Goal: Task Accomplishment & Management: Complete application form

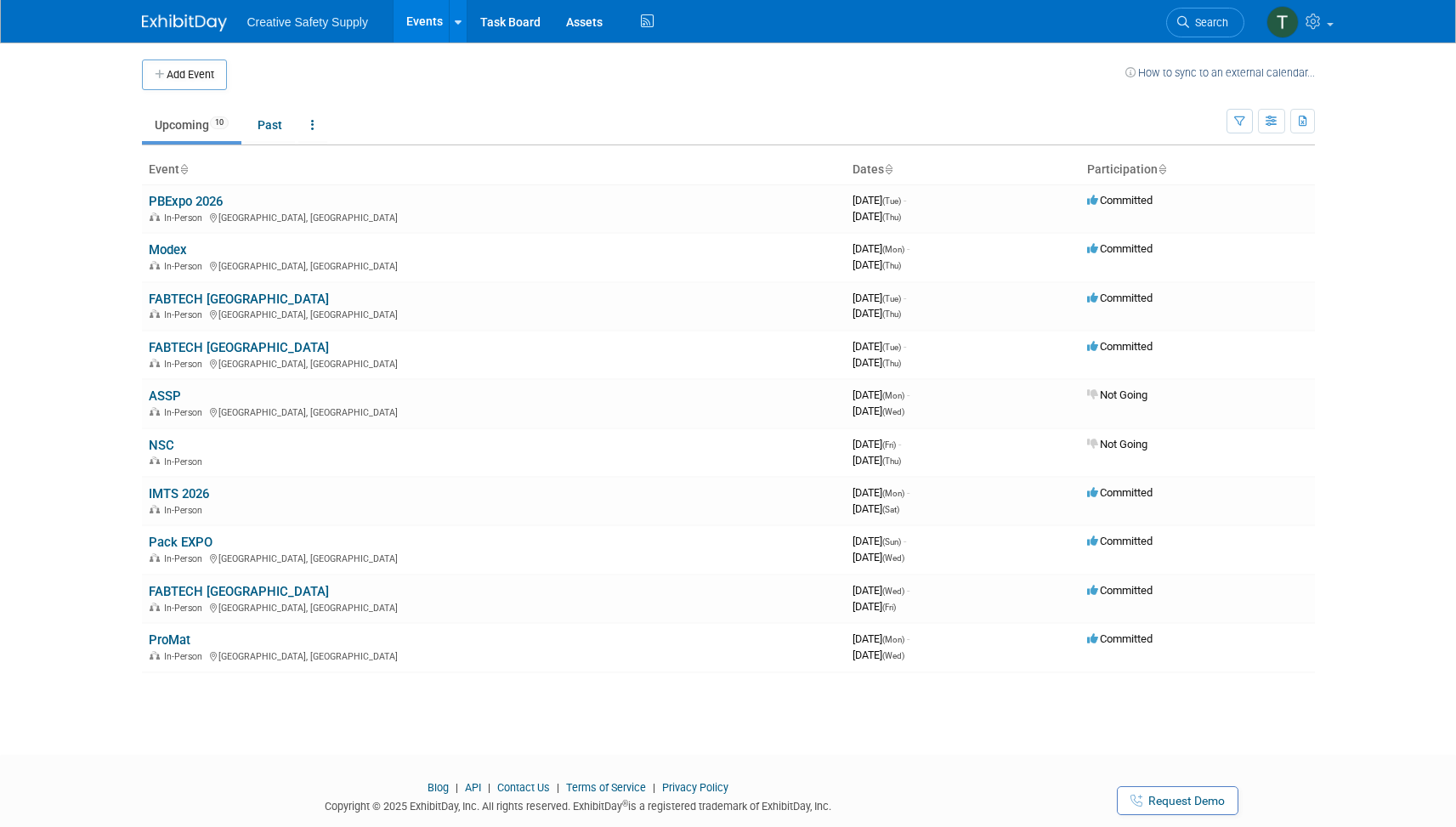
click at [182, 72] on button "Add Event" at bounding box center [185, 75] width 85 height 30
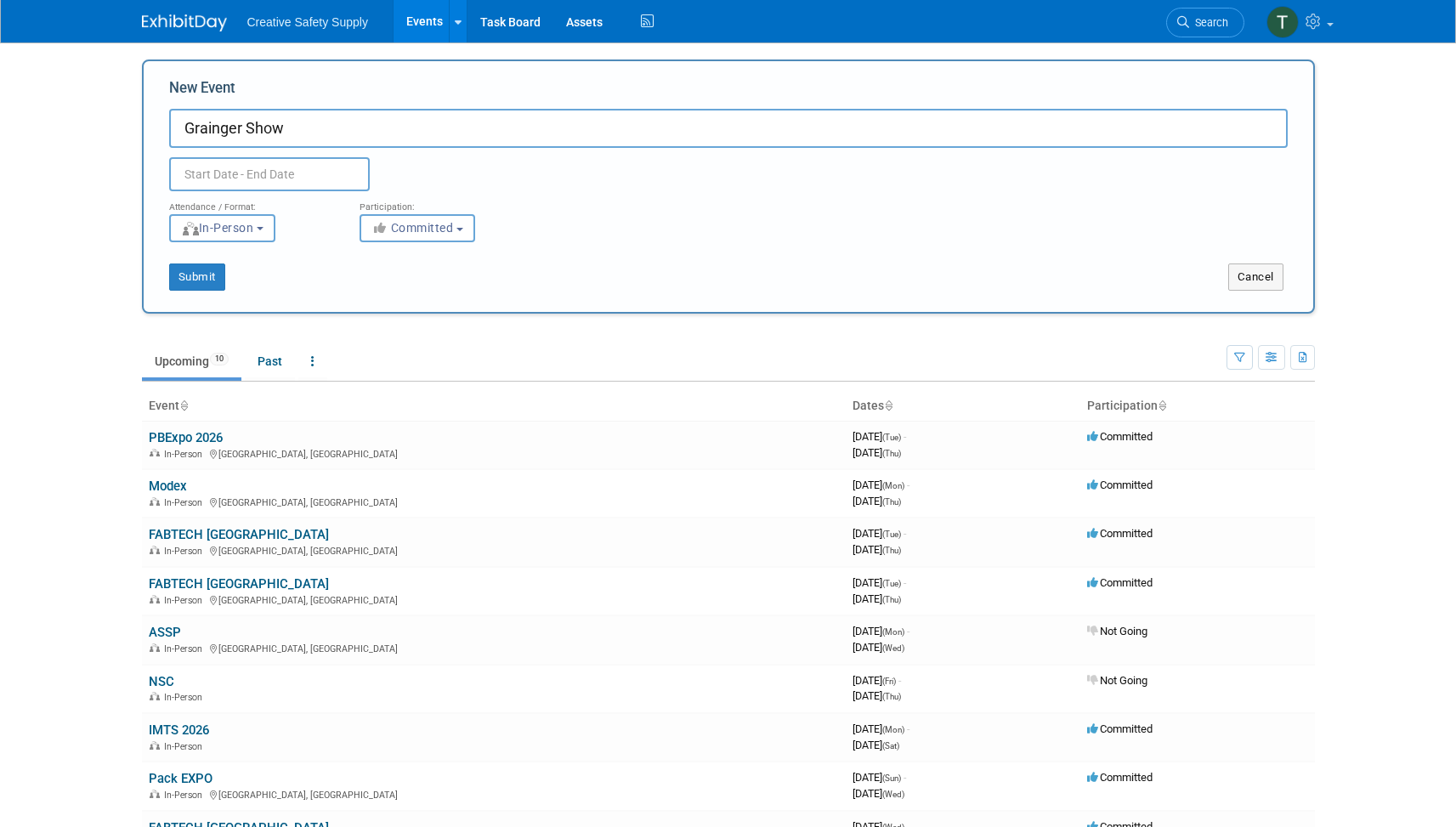
type input "Grainger Show"
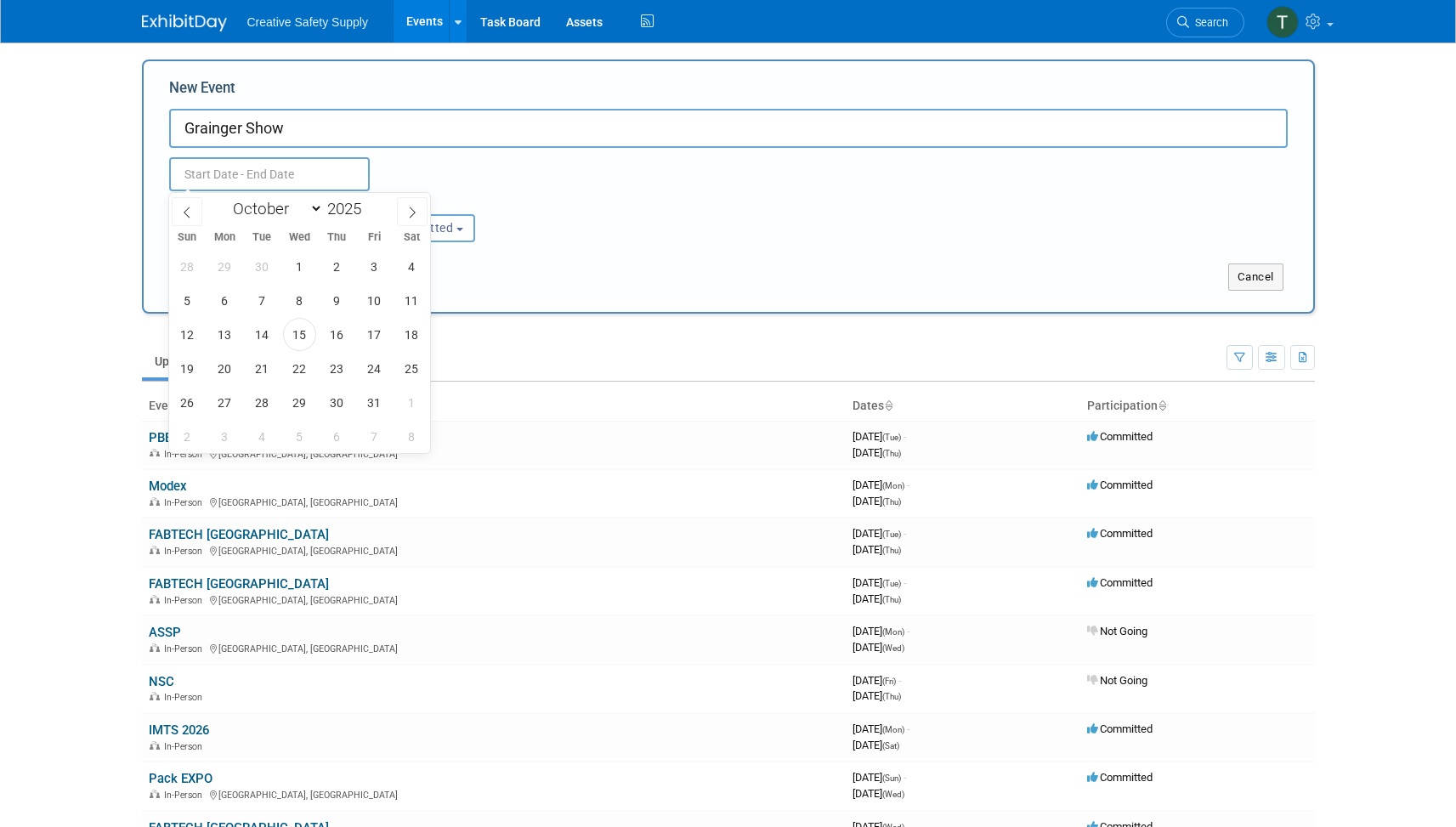
click at [283, 172] on input "text" at bounding box center [269, 175] width 201 height 34
click at [414, 211] on icon at bounding box center [412, 213] width 6 height 11
click at [414, 211] on icon at bounding box center [412, 212] width 12 height 12
select select "11"
click at [414, 211] on icon at bounding box center [412, 212] width 12 height 12
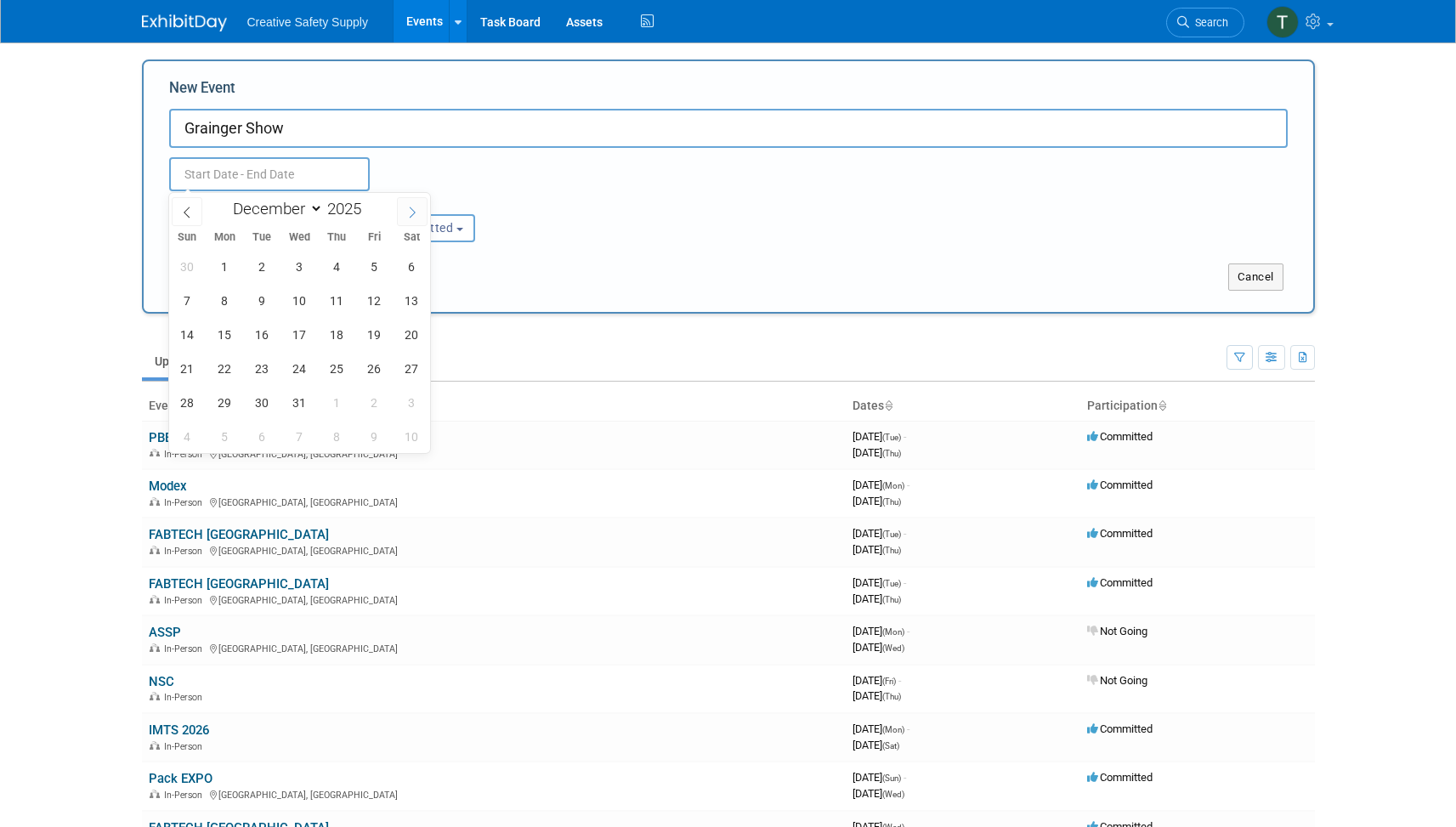
type input "2026"
click at [414, 211] on icon at bounding box center [412, 212] width 12 height 12
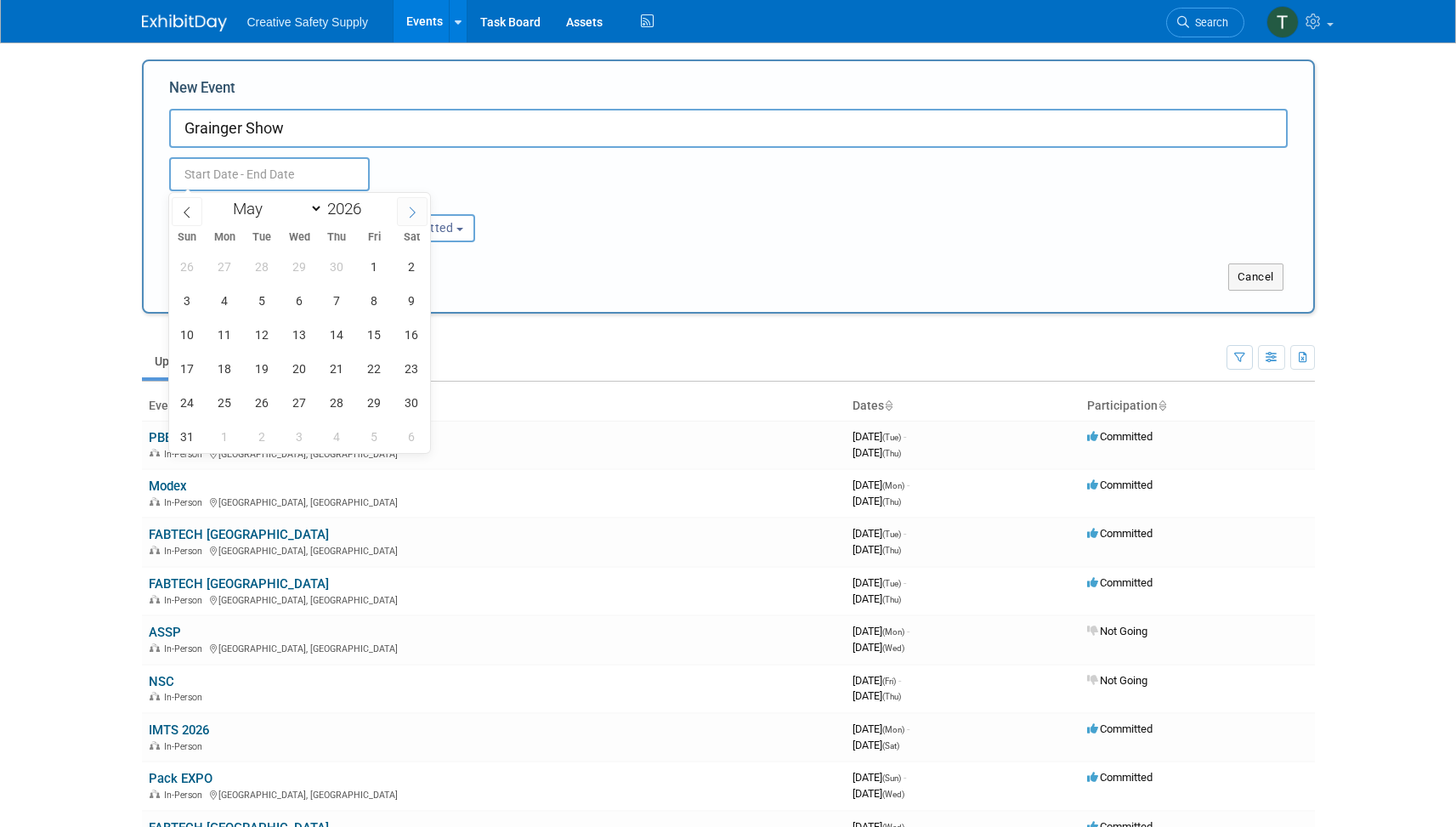
click at [414, 211] on icon at bounding box center [412, 212] width 12 height 12
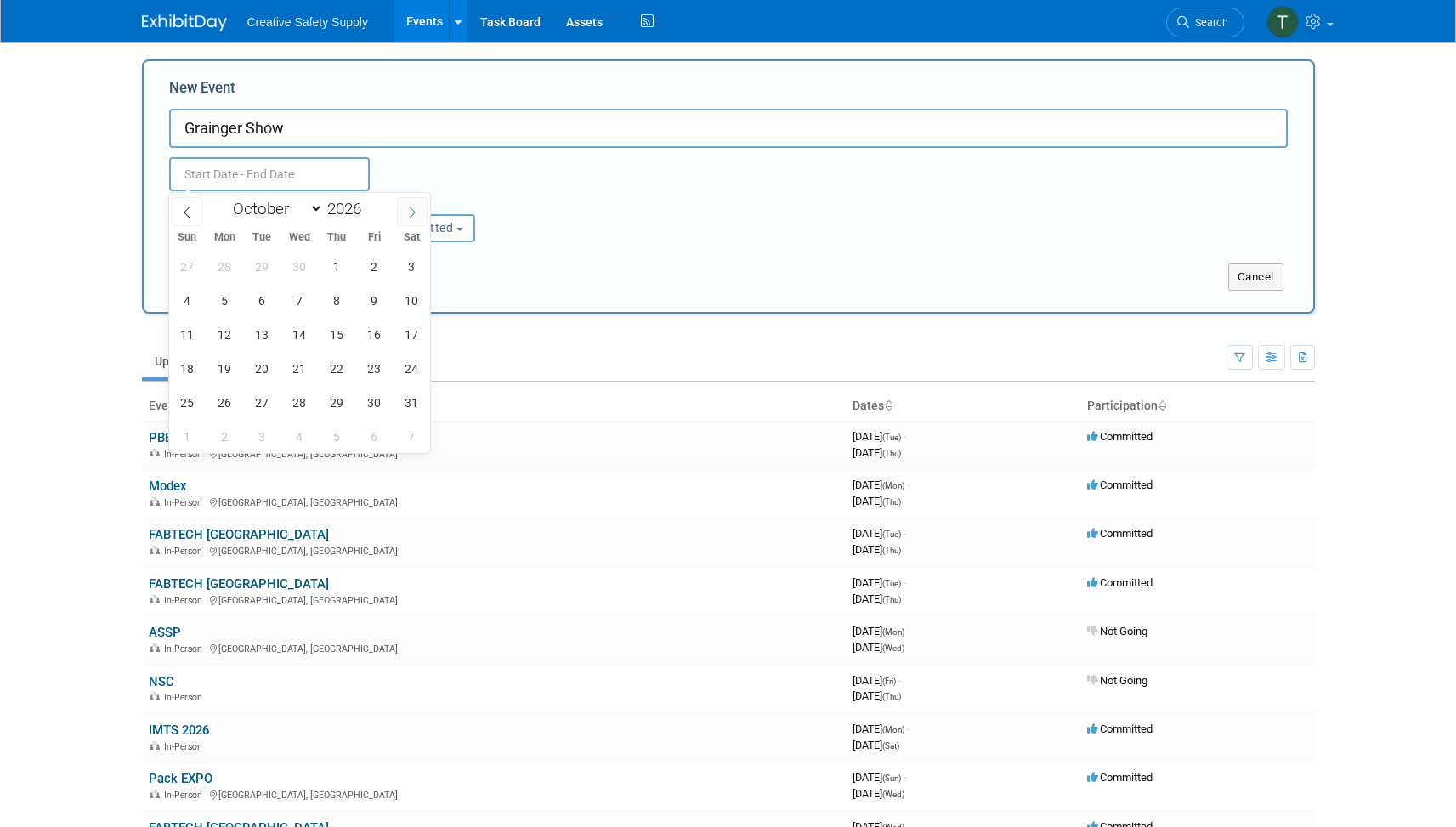
click at [414, 211] on icon at bounding box center [412, 212] width 12 height 12
select select "11"
click at [414, 211] on icon at bounding box center [412, 212] width 12 height 12
type input "2027"
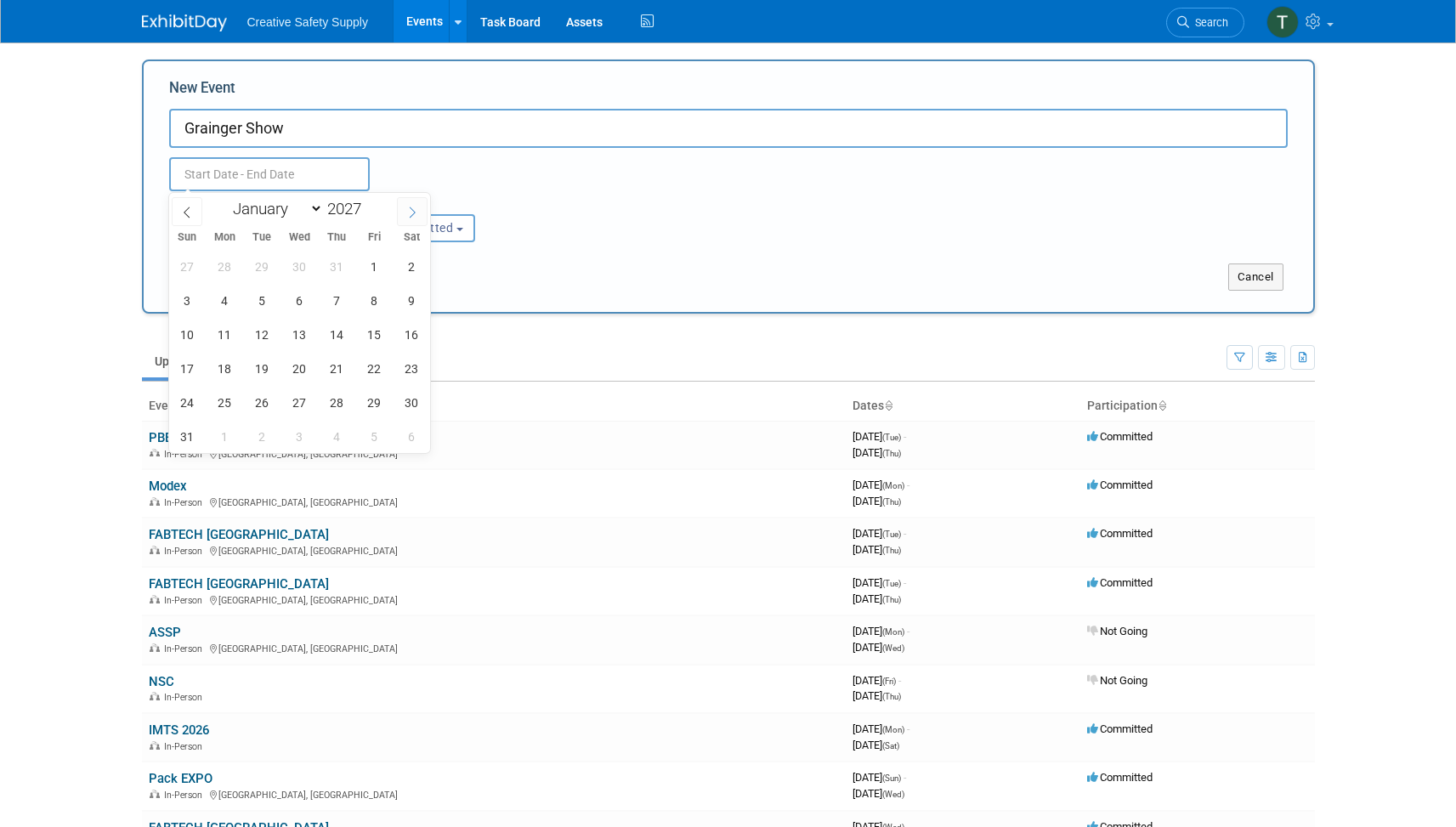
click at [414, 211] on icon at bounding box center [412, 212] width 12 height 12
click at [181, 213] on icon at bounding box center [187, 212] width 12 height 12
click at [410, 212] on icon at bounding box center [412, 212] width 12 height 12
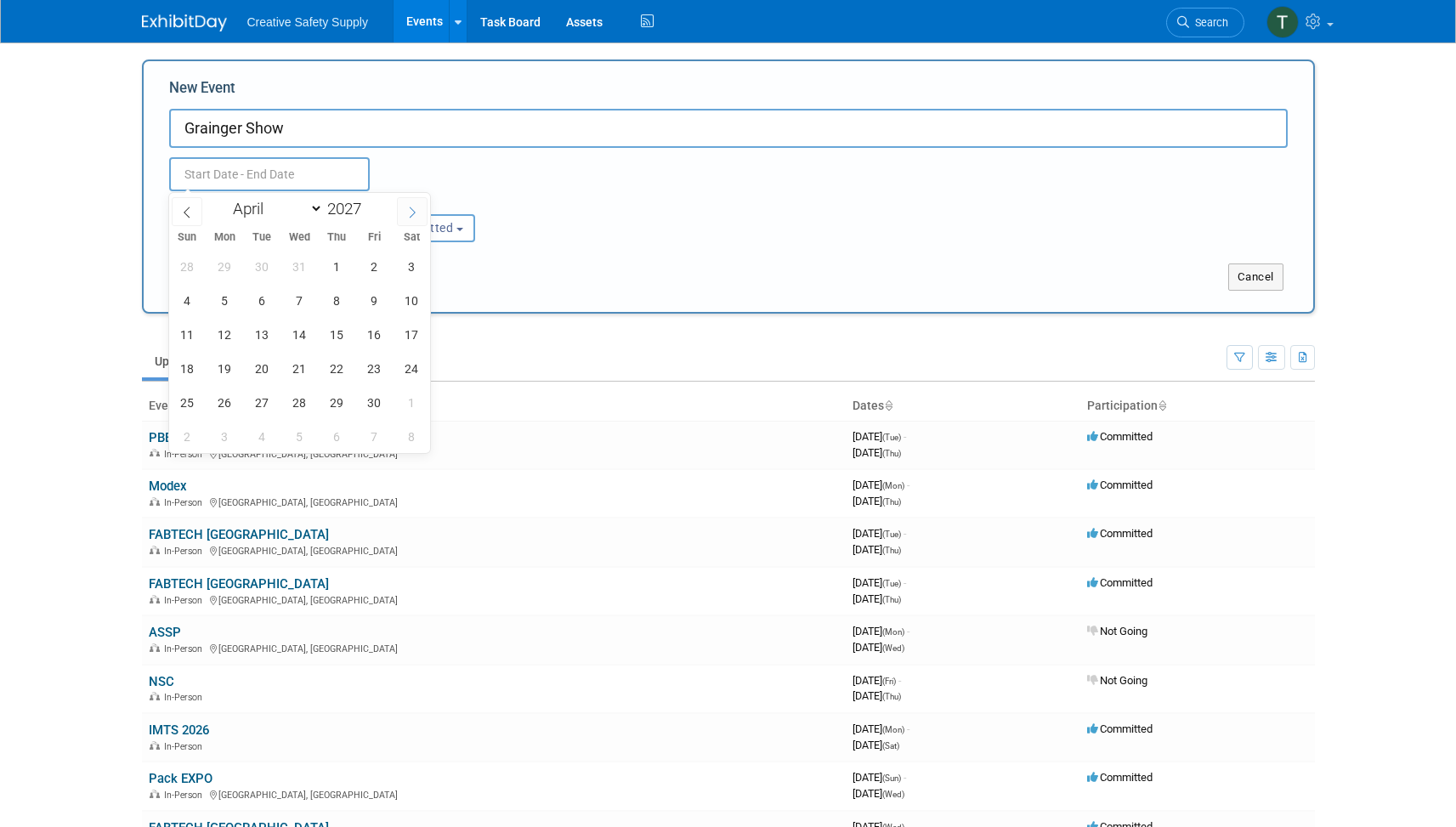
click at [410, 212] on icon at bounding box center [412, 212] width 12 height 12
click at [188, 214] on icon at bounding box center [187, 212] width 12 height 12
select select "2"
click at [233, 265] on span "1" at bounding box center [225, 266] width 33 height 33
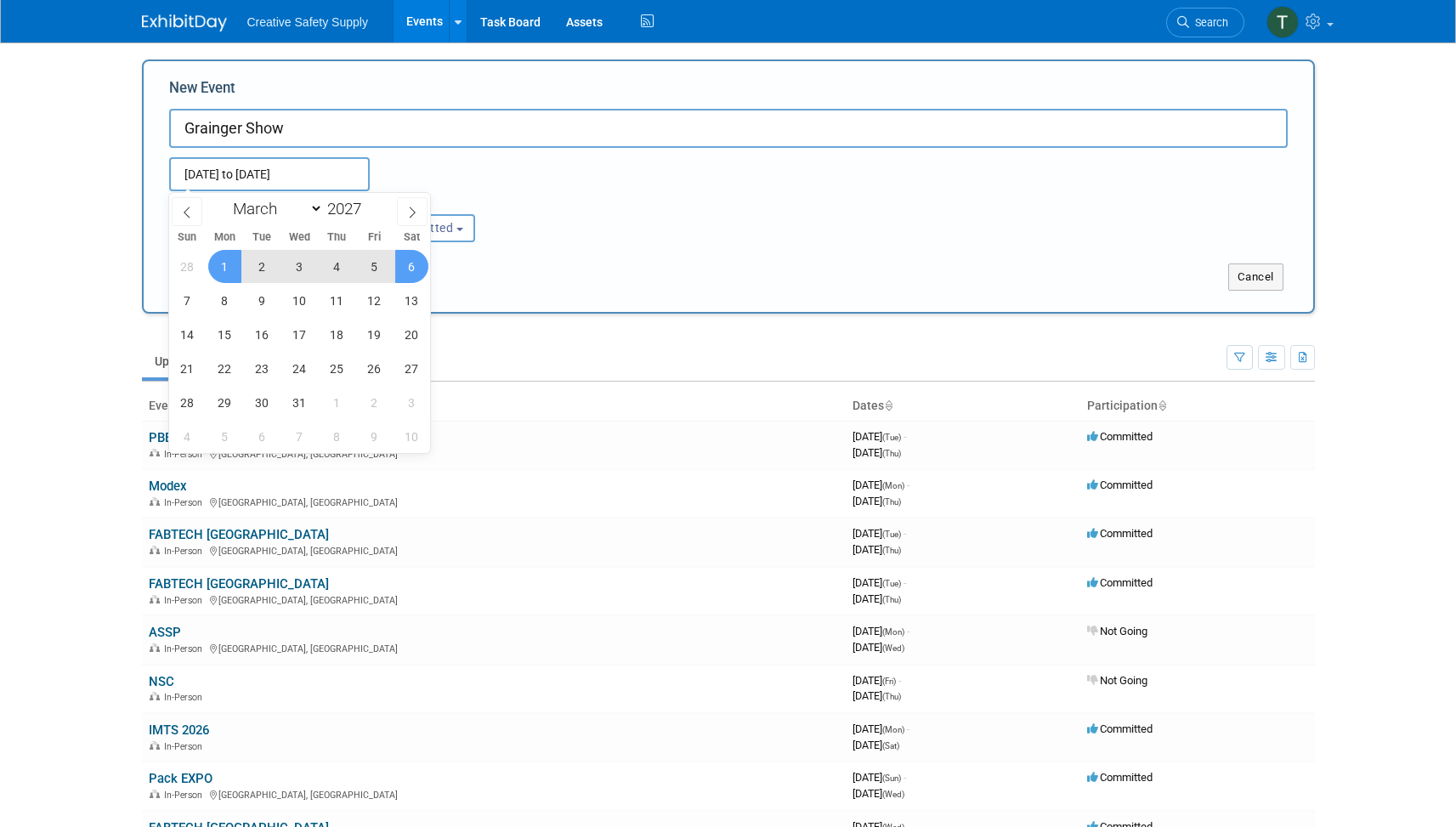
click at [409, 263] on span "6" at bounding box center [411, 266] width 33 height 33
type input "Mar 1, 2027 to Mar 6, 2027"
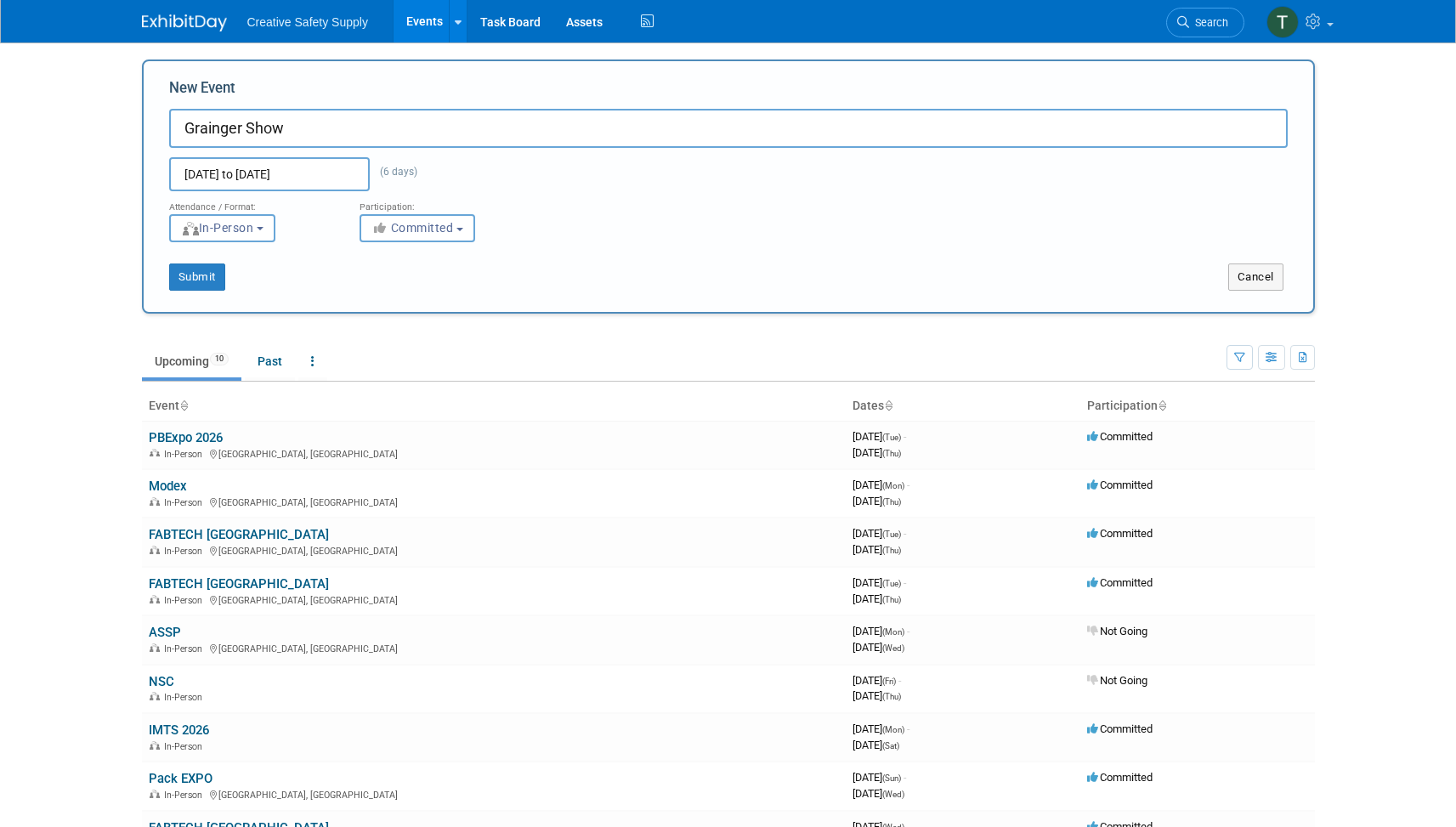
click at [609, 175] on div "Mar 1, 2027 to Mar 6, 2027 (6 days) Duplicate Event Warning" at bounding box center [728, 170] width 1144 height 44
click at [191, 275] on button "Submit" at bounding box center [196, 277] width 56 height 28
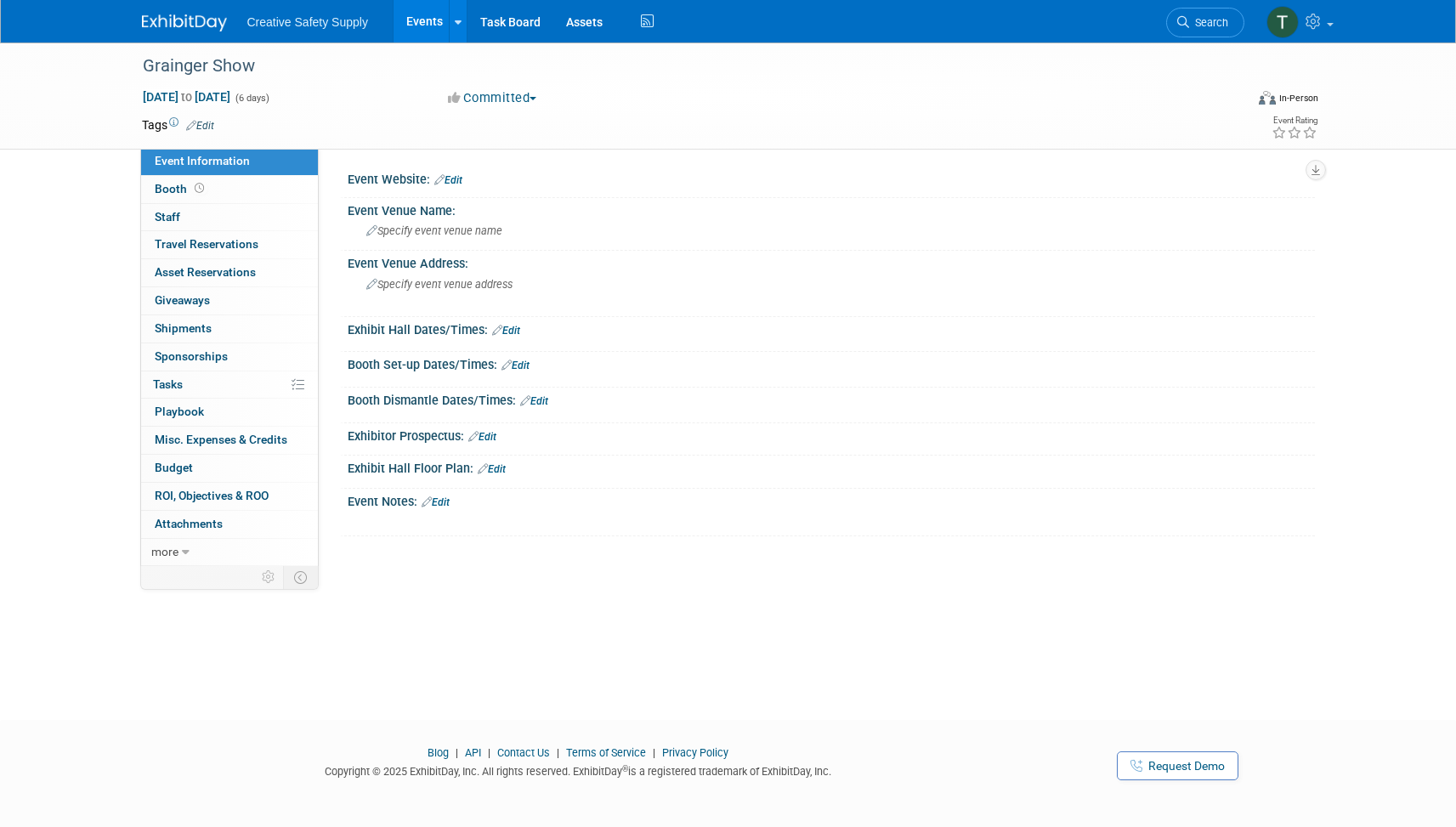
click at [454, 177] on link "Edit" at bounding box center [448, 180] width 28 height 12
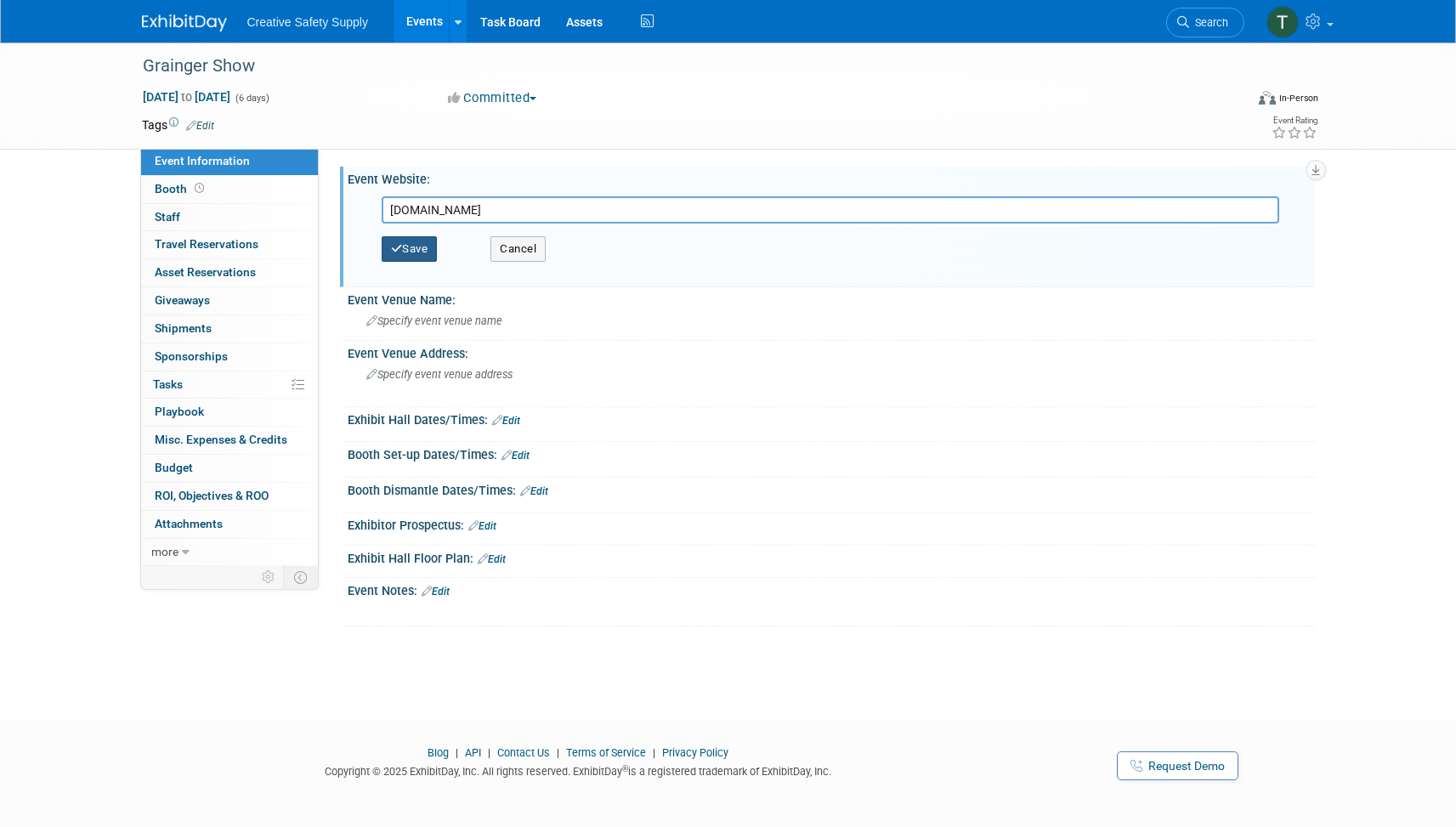
type input "graingershow.com"
click at [405, 254] on button "Save" at bounding box center [410, 248] width 56 height 26
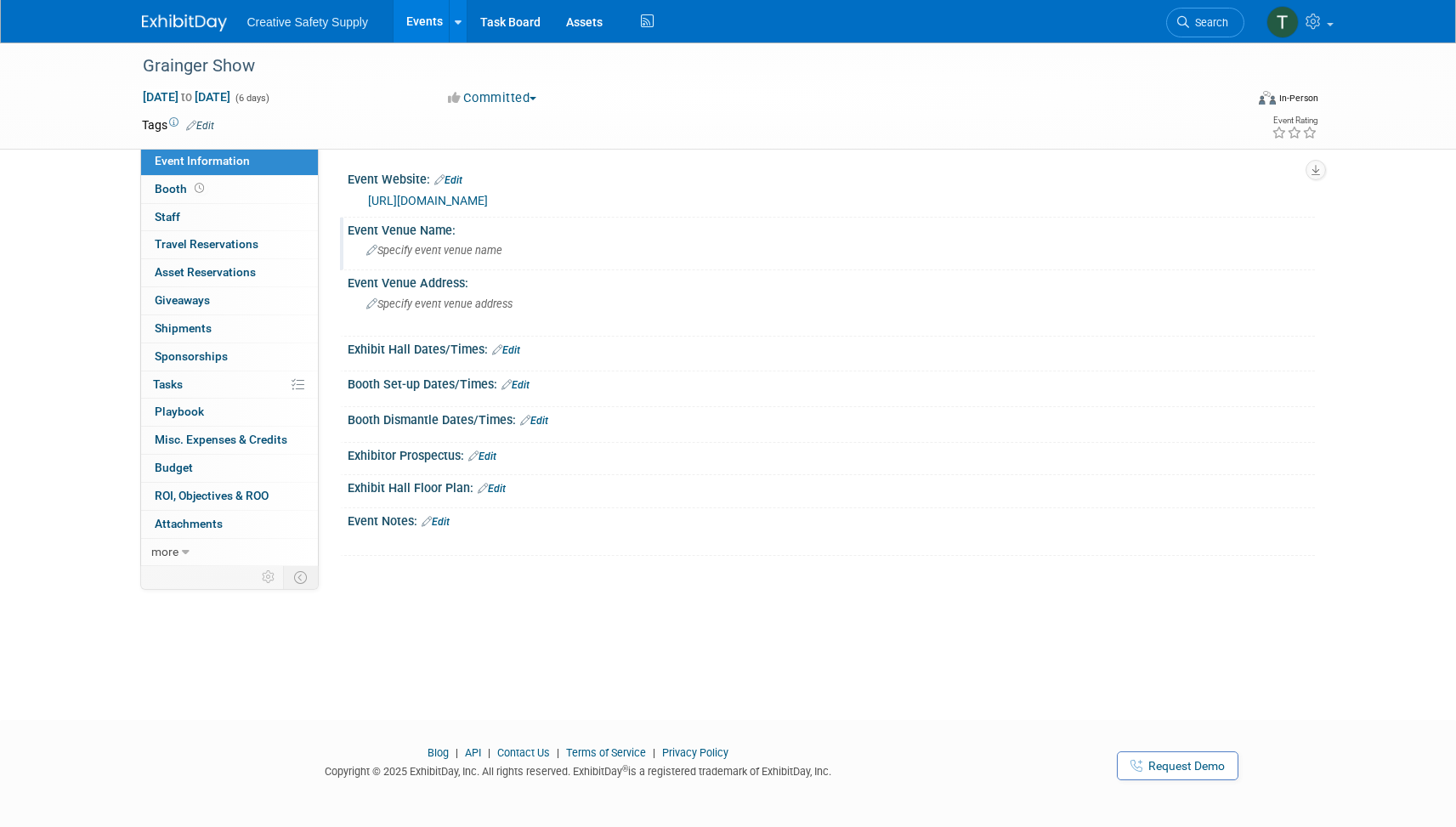
click at [441, 250] on span "Specify event venue name" at bounding box center [433, 249] width 136 height 12
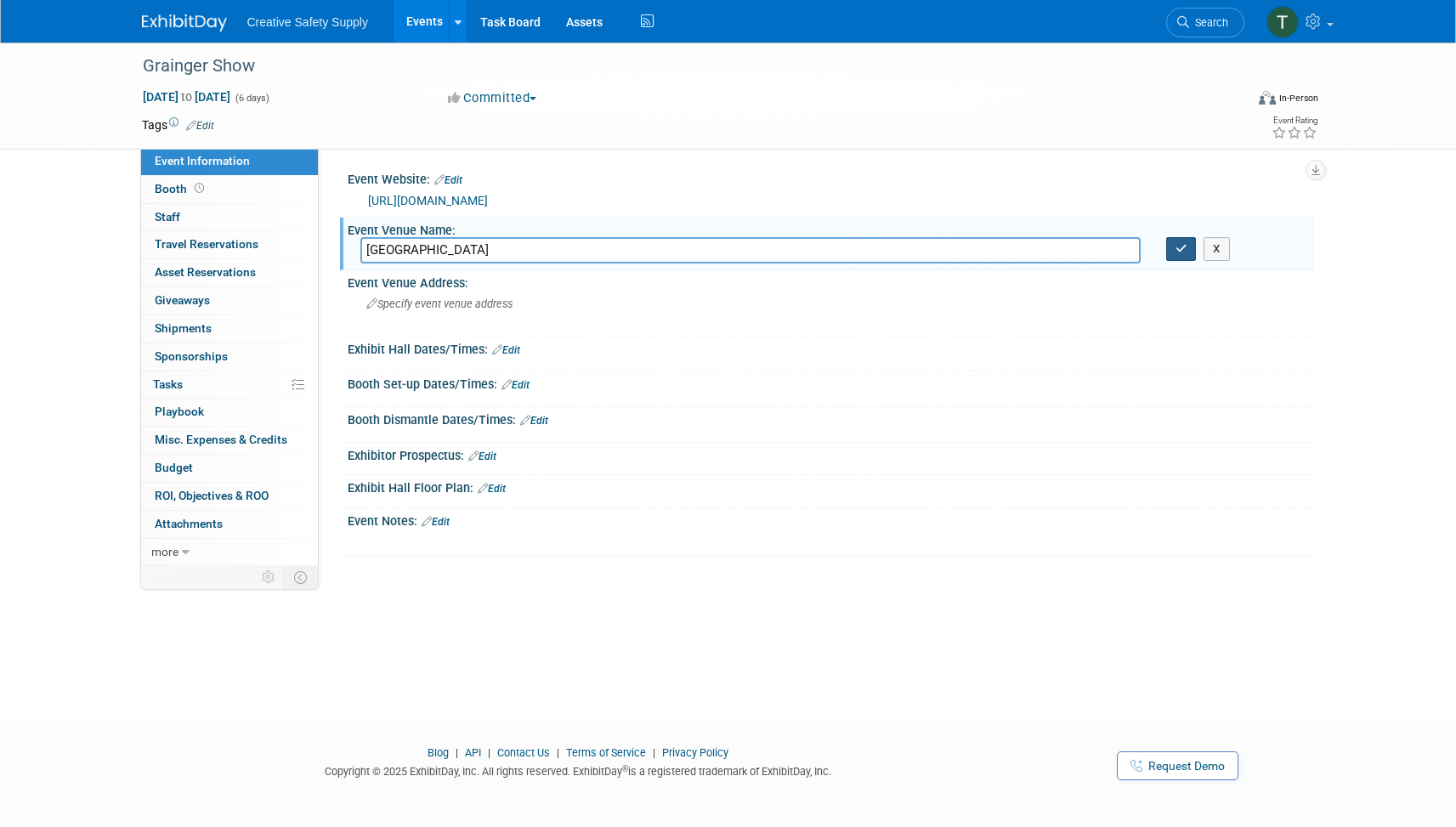
type input "Orange County Convention Center"
click at [1175, 248] on icon "button" at bounding box center [1181, 248] width 12 height 11
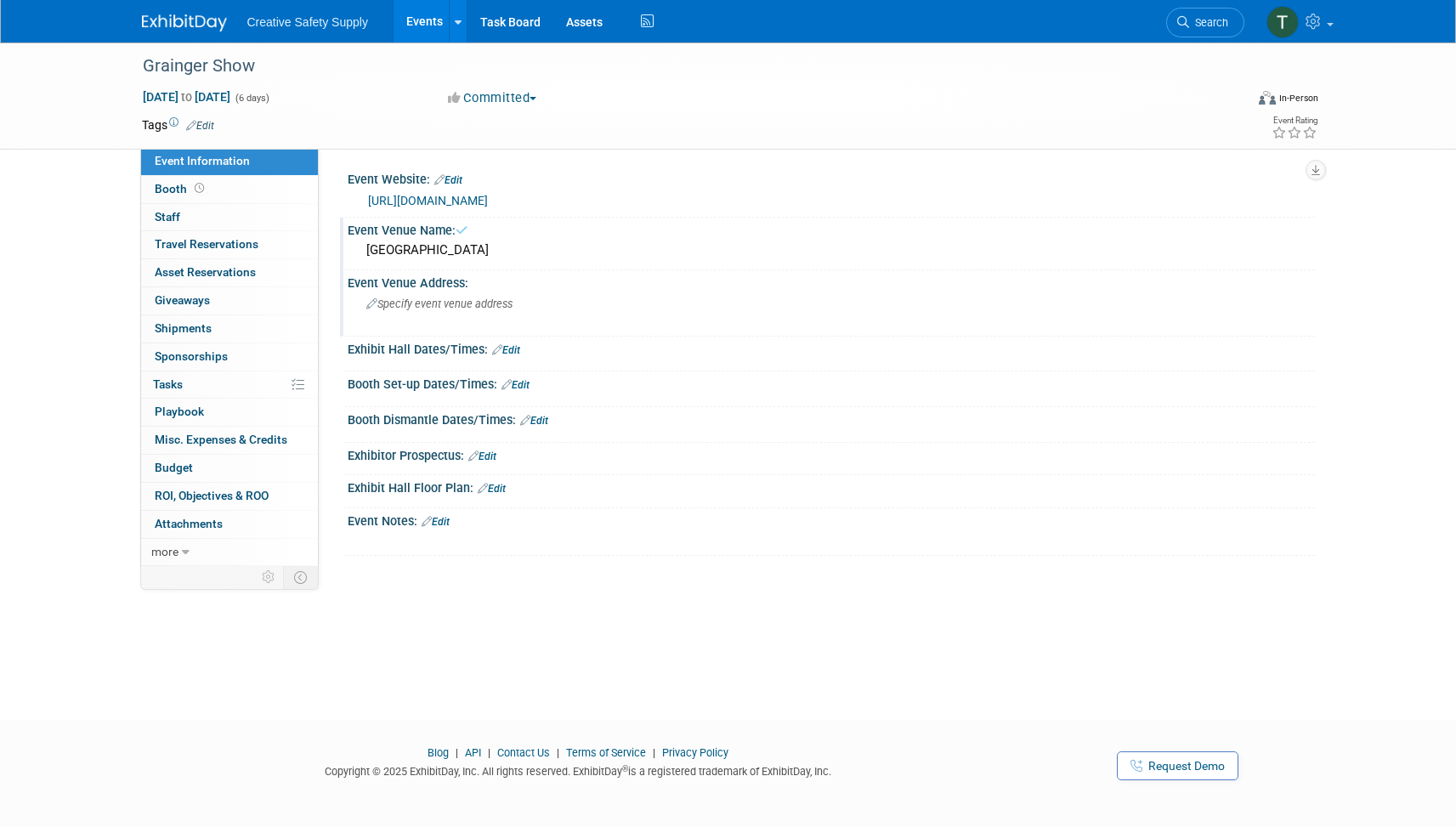
click at [494, 304] on span "Specify event venue address" at bounding box center [439, 303] width 146 height 12
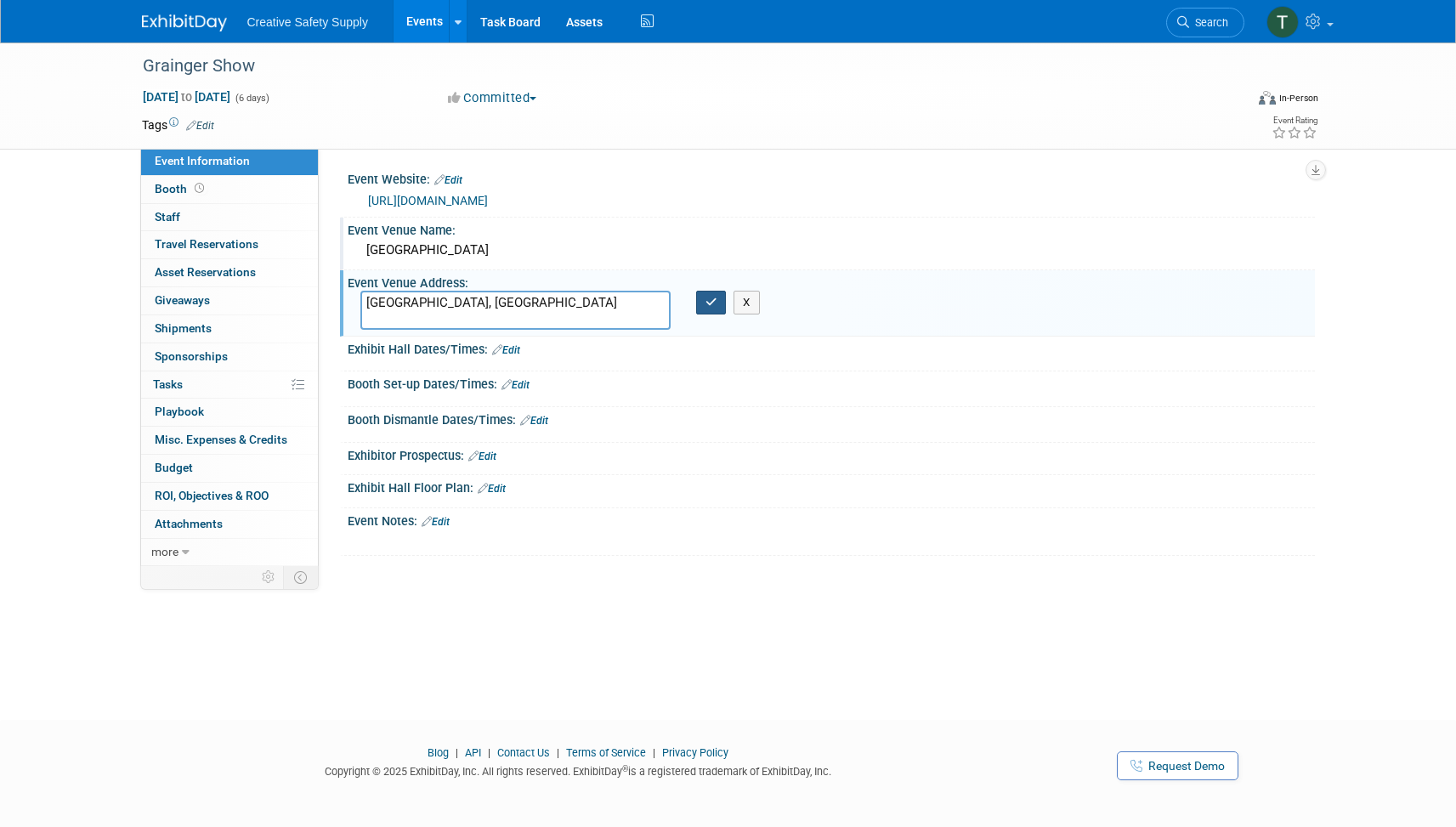
type textarea "[GEOGRAPHIC_DATA], [GEOGRAPHIC_DATA]"
click at [712, 303] on icon "button" at bounding box center [711, 303] width 12 height 11
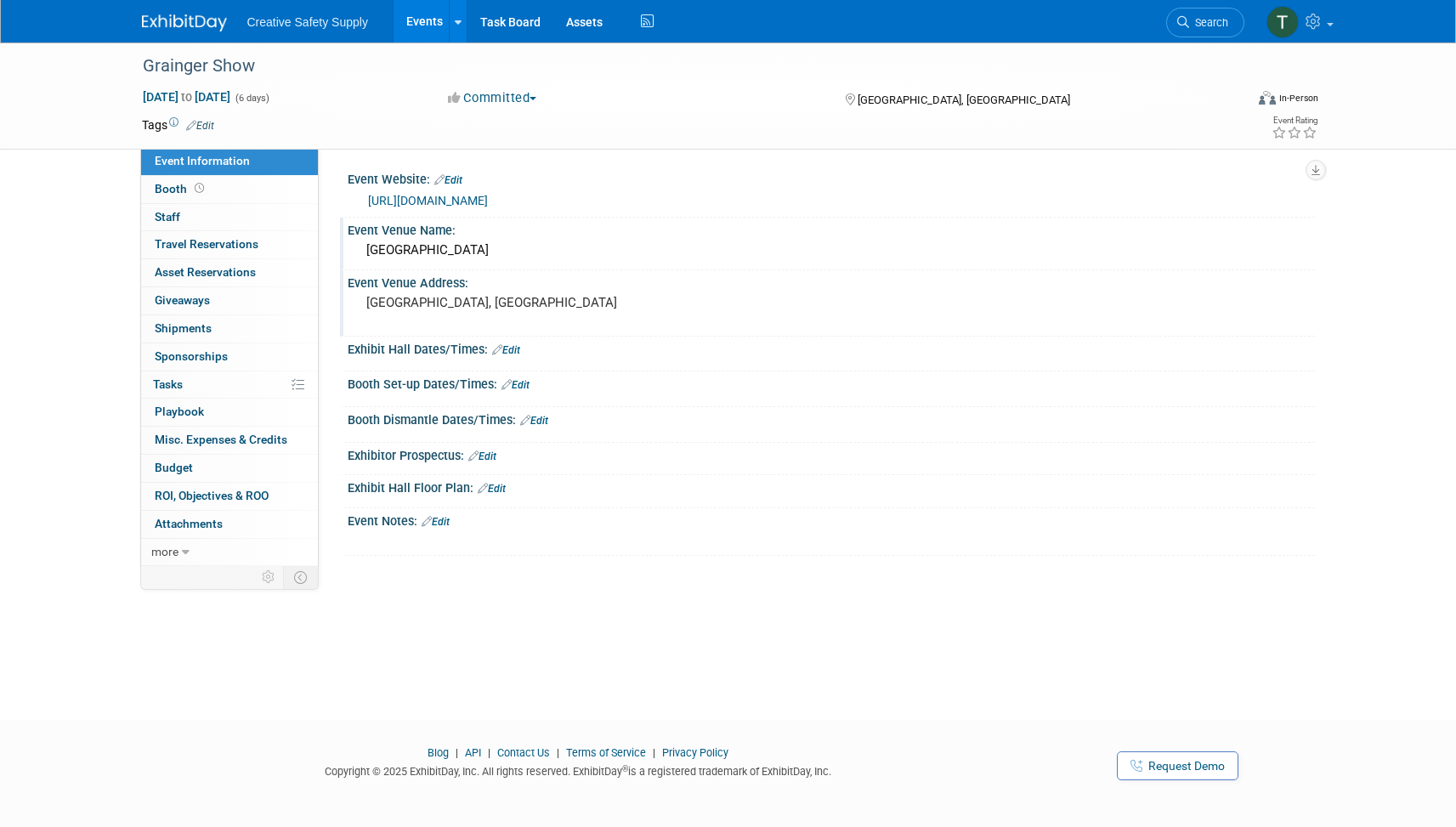
click at [175, 25] on img at bounding box center [185, 23] width 85 height 17
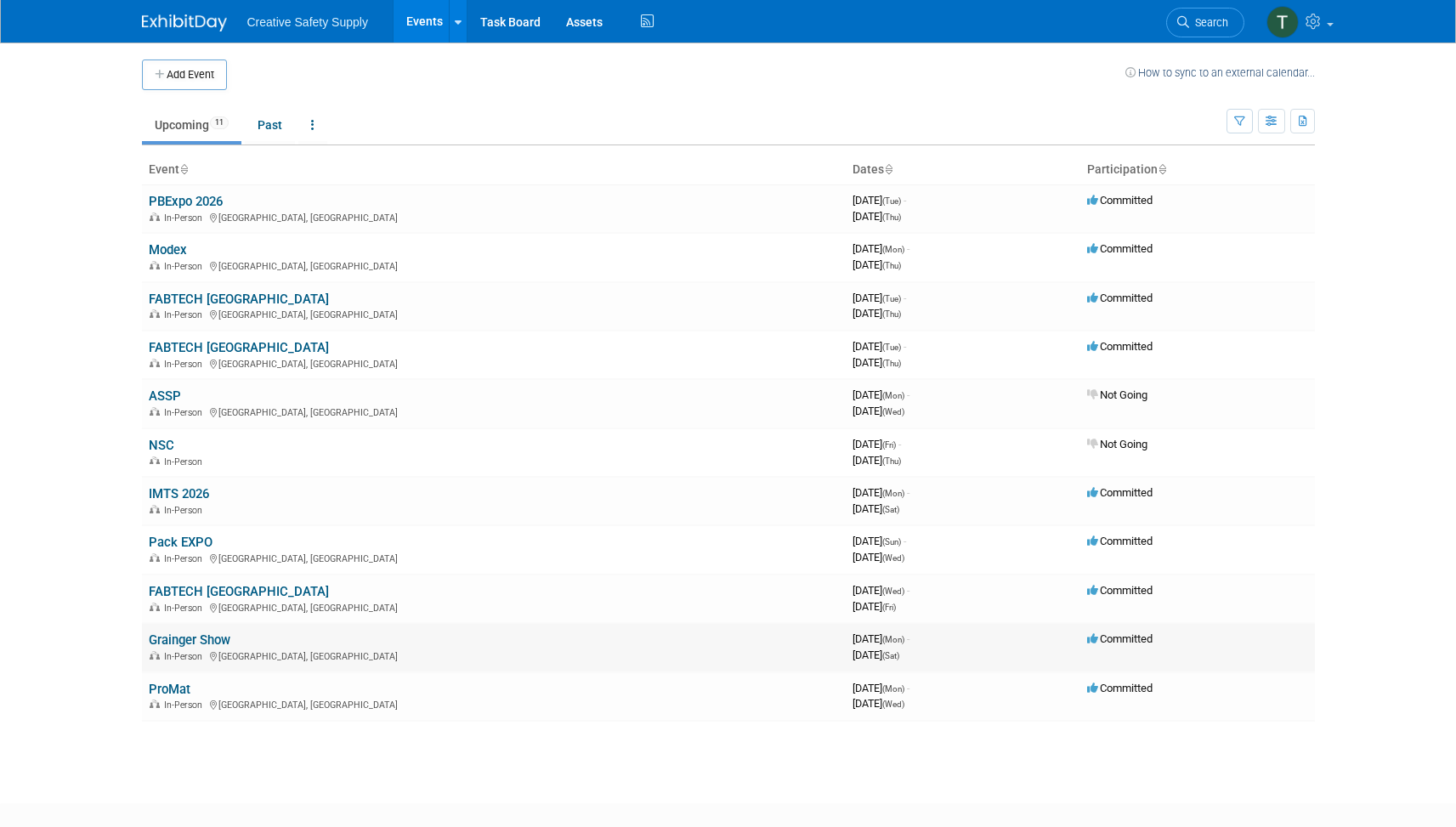
click at [1144, 640] on span "Committed" at bounding box center [1119, 638] width 65 height 12
click at [215, 633] on link "Grainger Show" at bounding box center [190, 640] width 82 height 15
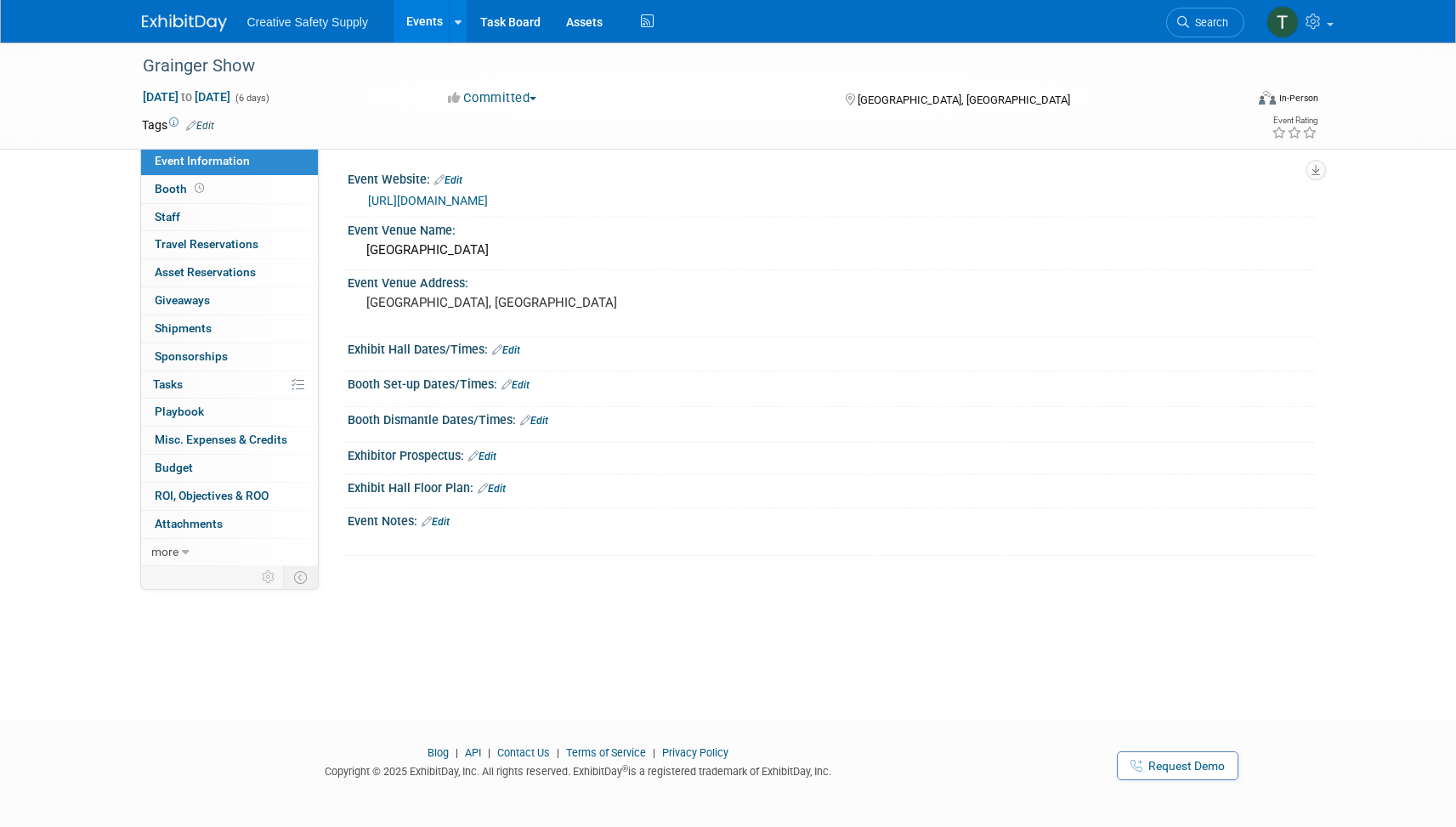
scroll to position [-1, 0]
click at [504, 92] on button "Committed" at bounding box center [492, 98] width 101 height 18
click at [519, 150] on link "Considering" at bounding box center [510, 149] width 135 height 24
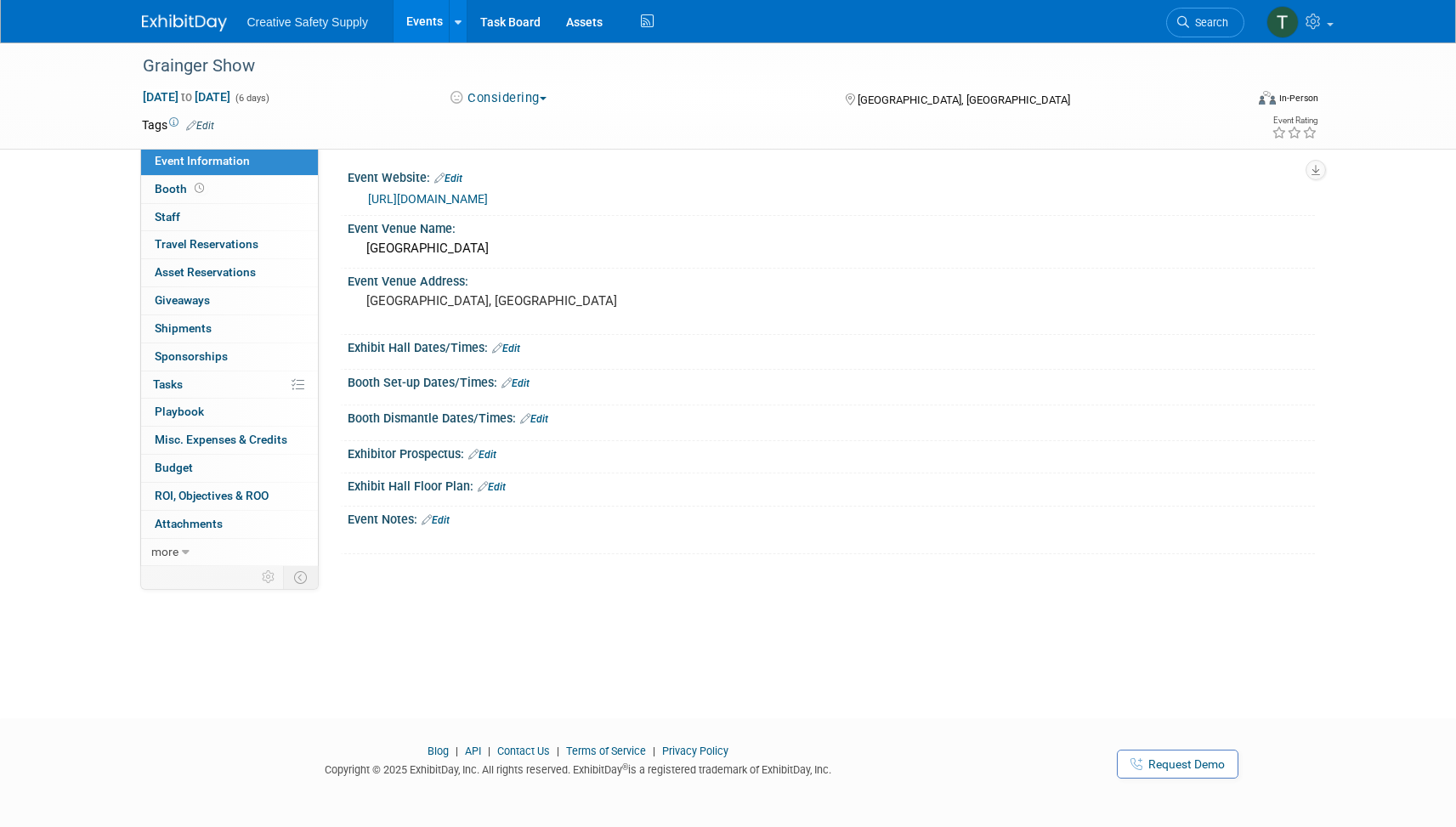
click at [166, 28] on img at bounding box center [185, 23] width 85 height 17
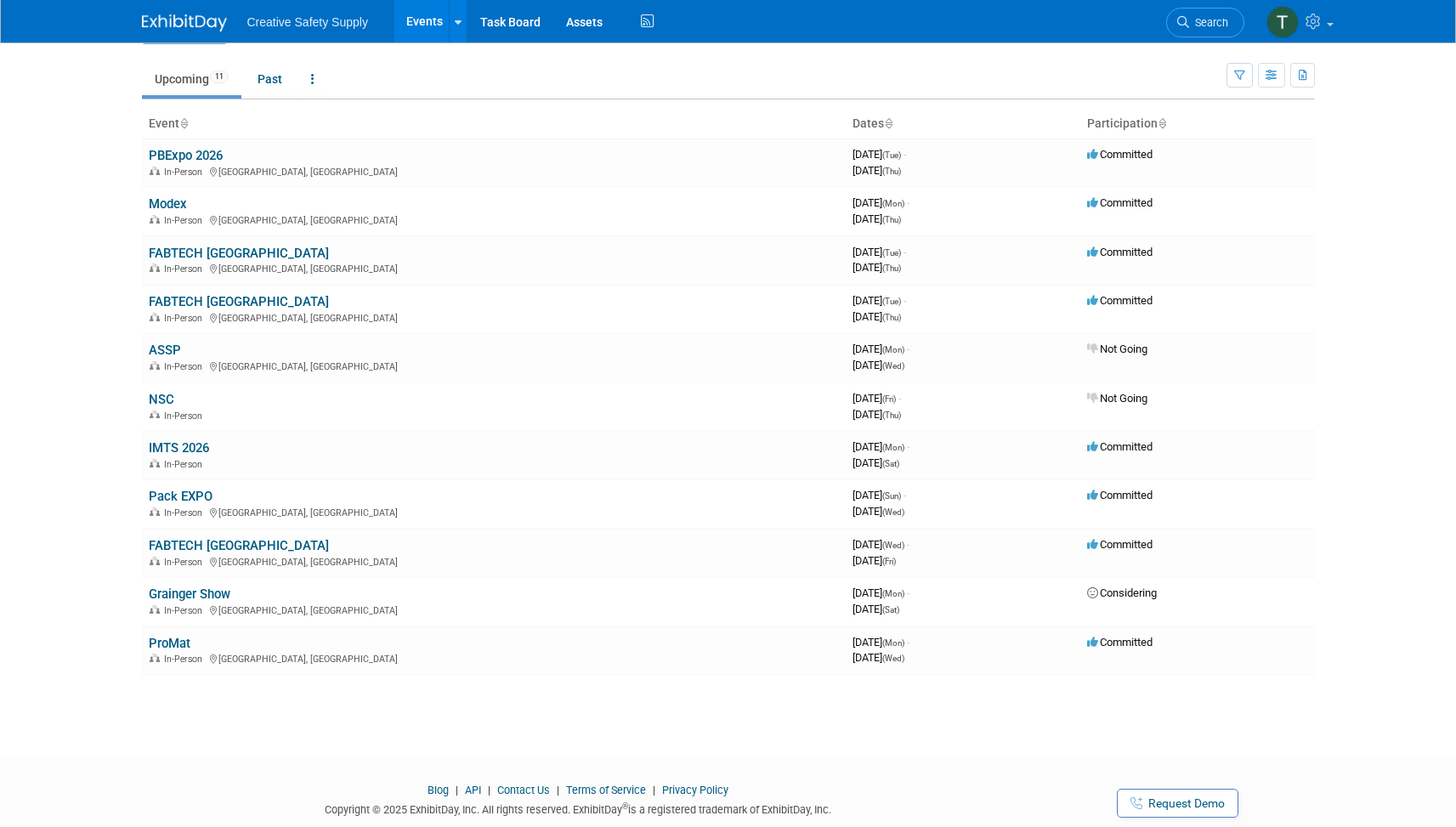
scroll to position [68, 0]
